Goal: Check status: Check status

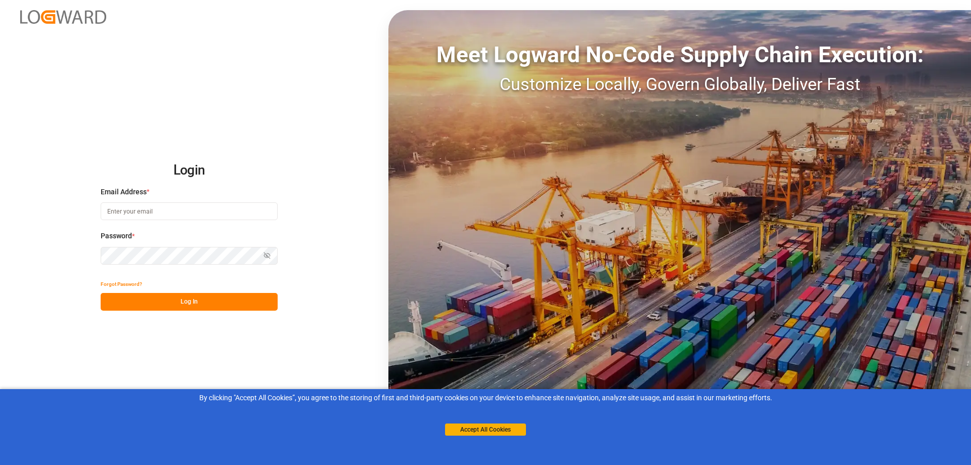
click at [141, 209] on input at bounding box center [189, 211] width 177 height 18
type input "[EMAIL_ADDRESS][DOMAIN_NAME]"
click at [194, 304] on button "Log In" at bounding box center [189, 302] width 177 height 18
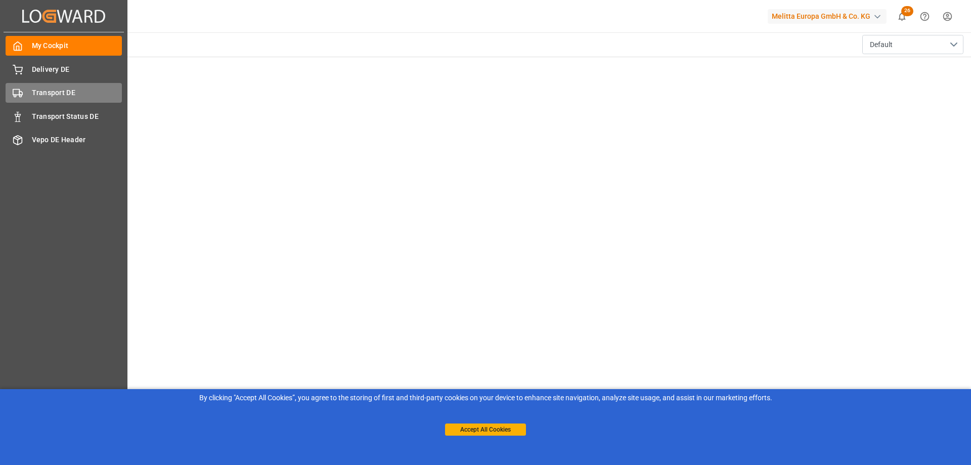
click at [75, 97] on span "Transport DE" at bounding box center [77, 92] width 91 height 11
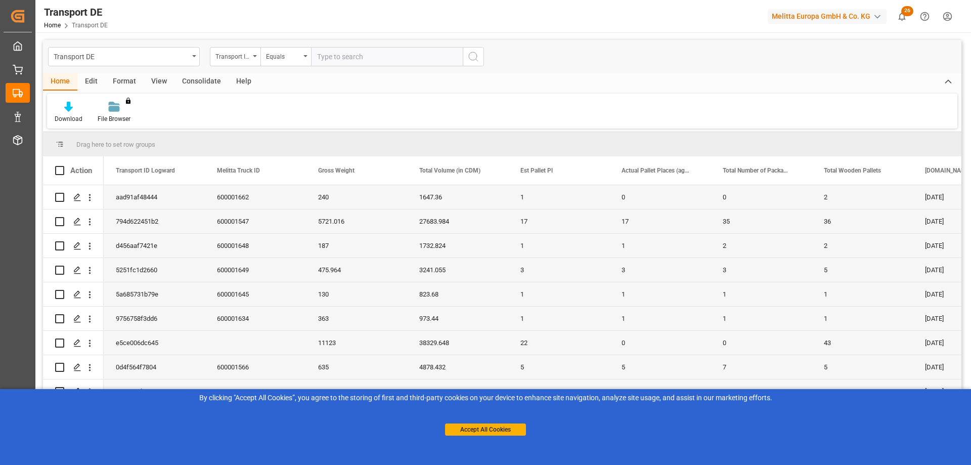
click at [353, 59] on input "text" at bounding box center [387, 56] width 152 height 19
paste input "5251fc1d2660"
type input "5251fc1d2660"
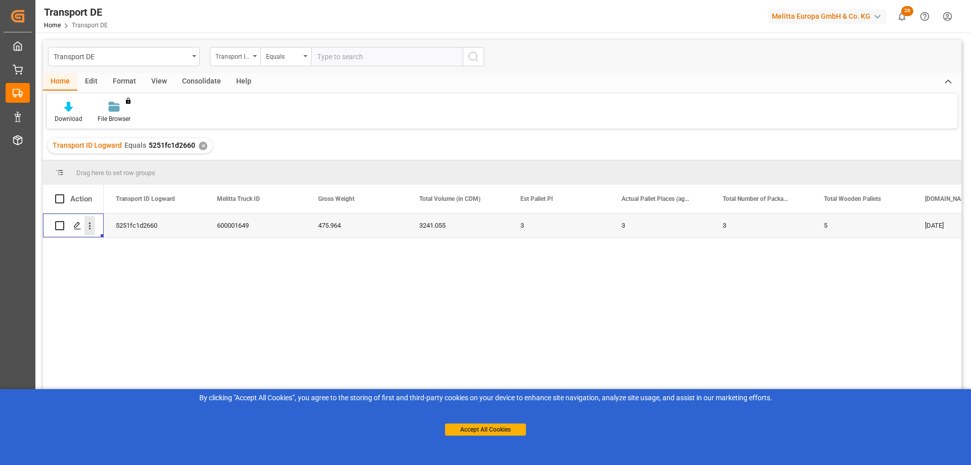
click at [92, 225] on icon "open menu" at bounding box center [89, 225] width 11 height 11
click at [160, 249] on span "Open in new tab" at bounding box center [156, 247] width 92 height 11
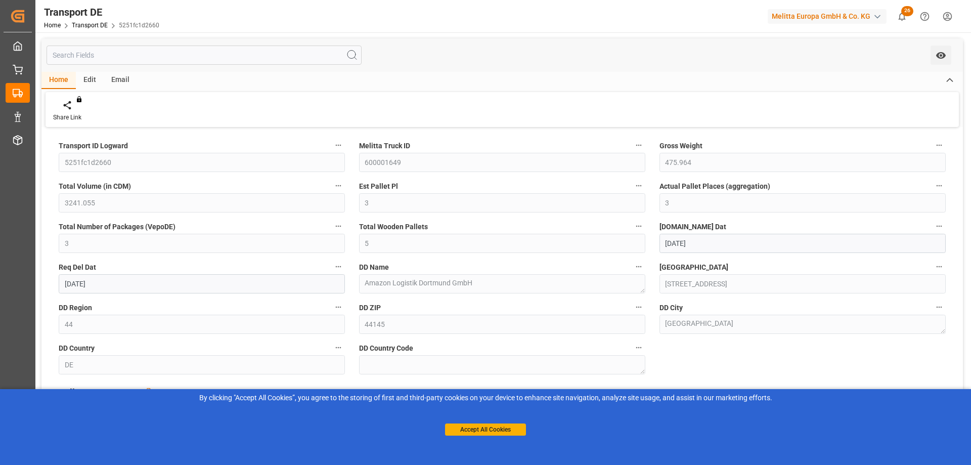
type input "[DATE]"
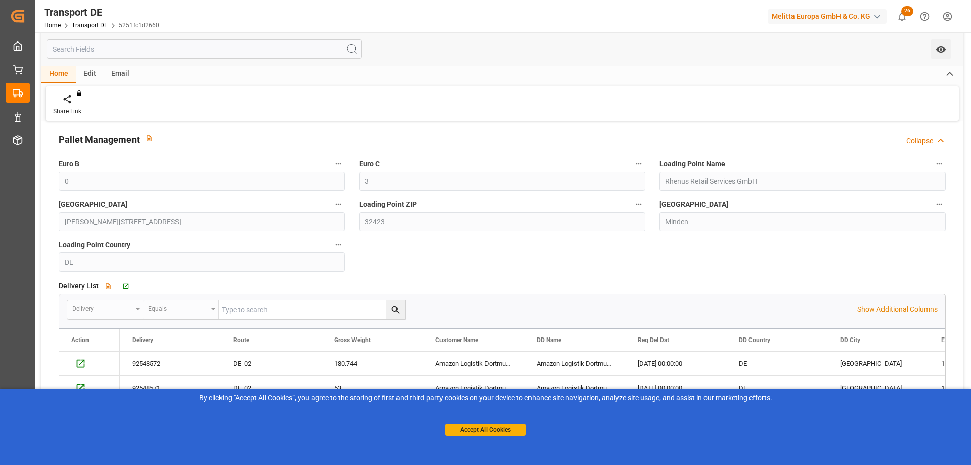
scroll to position [303, 0]
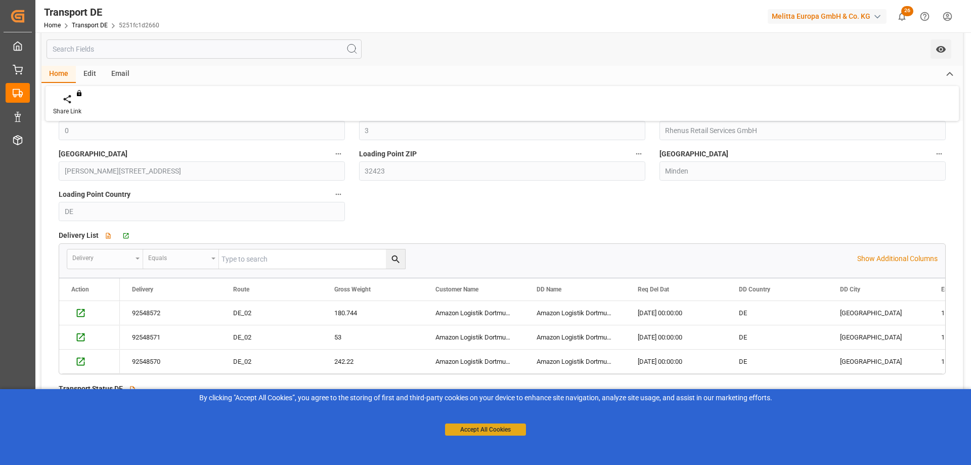
click at [506, 428] on button "Accept All Cookies" at bounding box center [485, 429] width 81 height 12
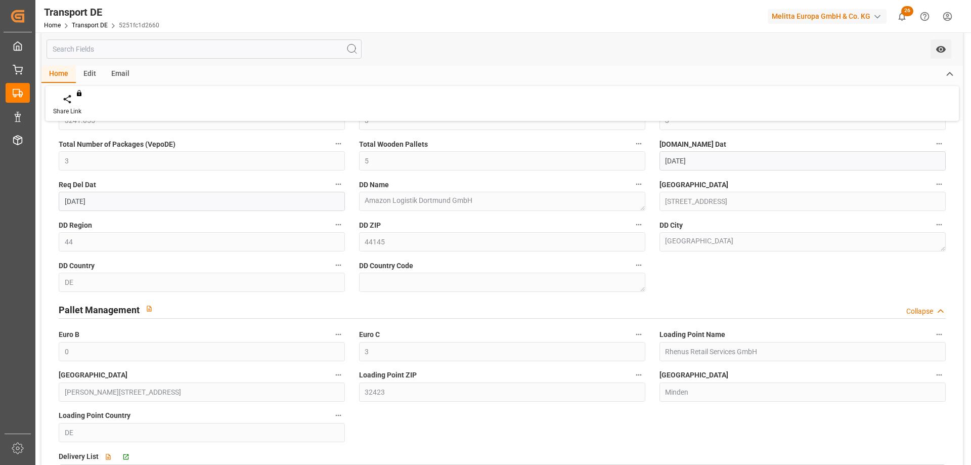
scroll to position [285, 0]
